Goal: Navigation & Orientation: Find specific page/section

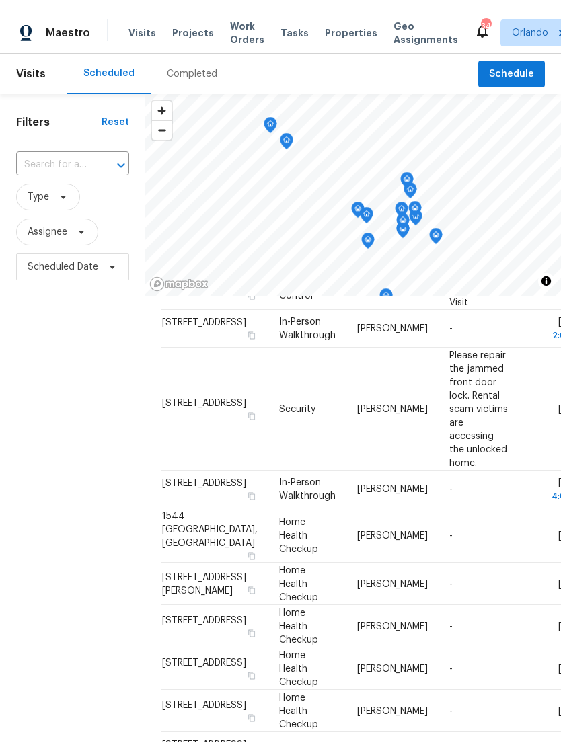
scroll to position [574, 0]
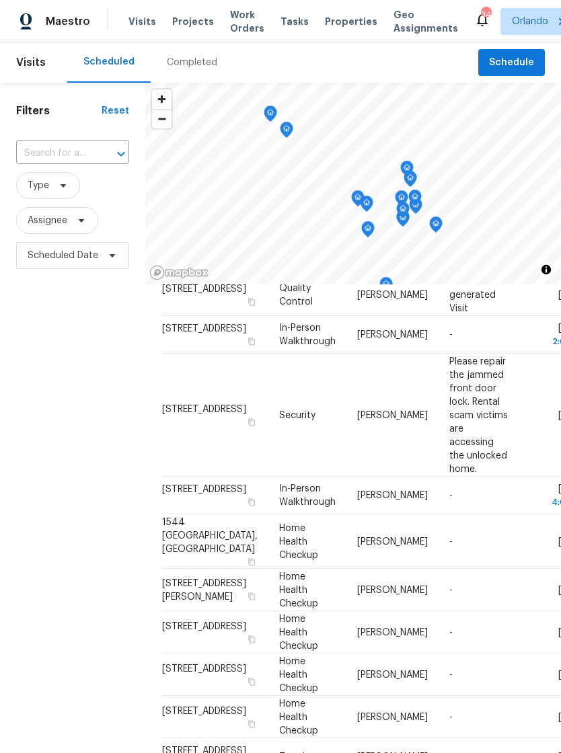
click at [8, 13] on div "Maestro" at bounding box center [45, 21] width 90 height 27
